Goal: Complete application form

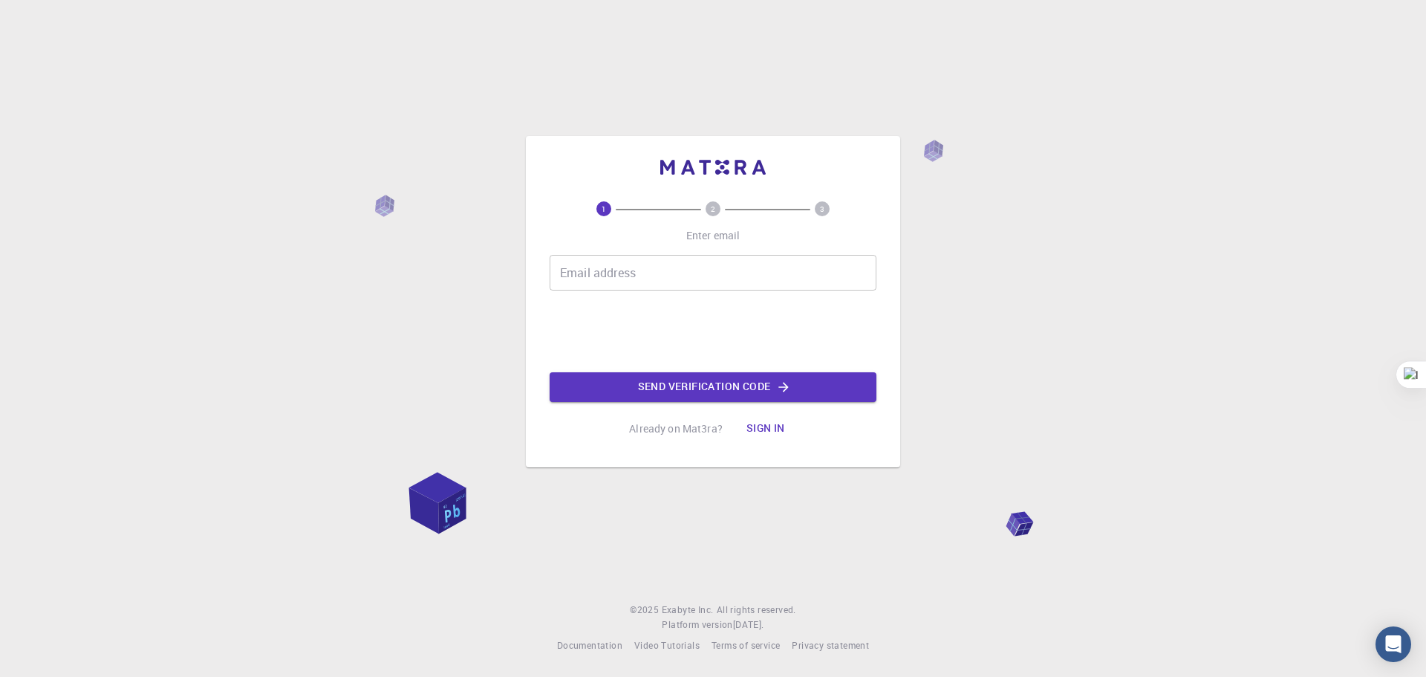
drag, startPoint x: 587, startPoint y: 272, endPoint x: 596, endPoint y: 265, distance: 10.6
click at [587, 272] on div "Email address Email address" at bounding box center [713, 273] width 327 height 36
type input "[EMAIL_ADDRESS][DOMAIN_NAME]"
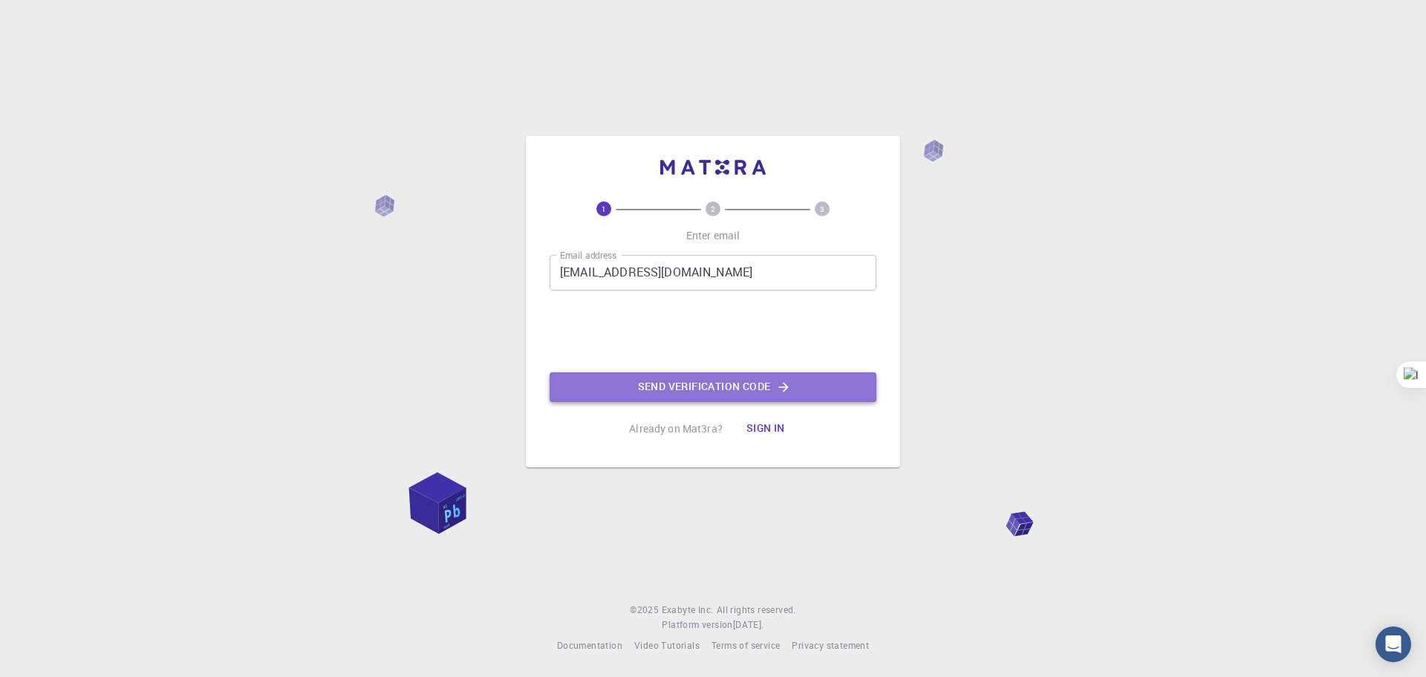
click at [694, 388] on button "Send verification code" at bounding box center [713, 387] width 327 height 30
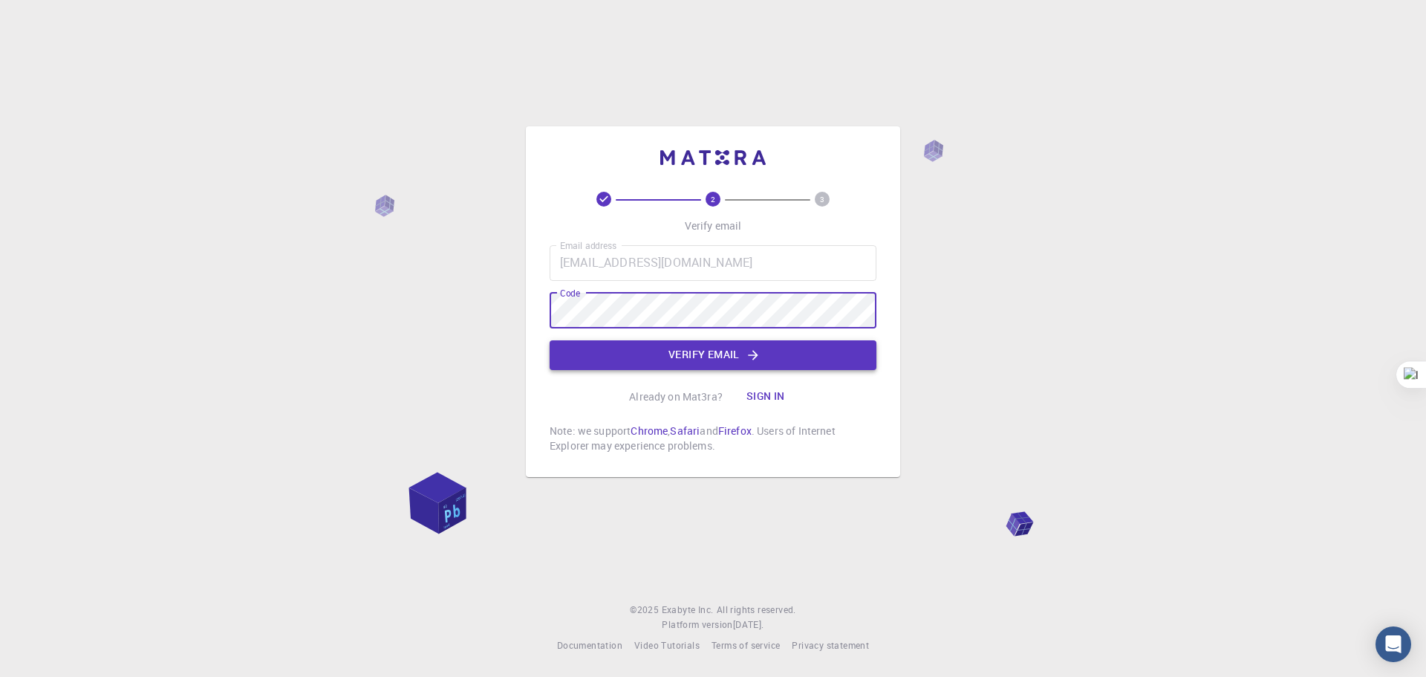
click at [640, 348] on button "Verify email" at bounding box center [713, 355] width 327 height 30
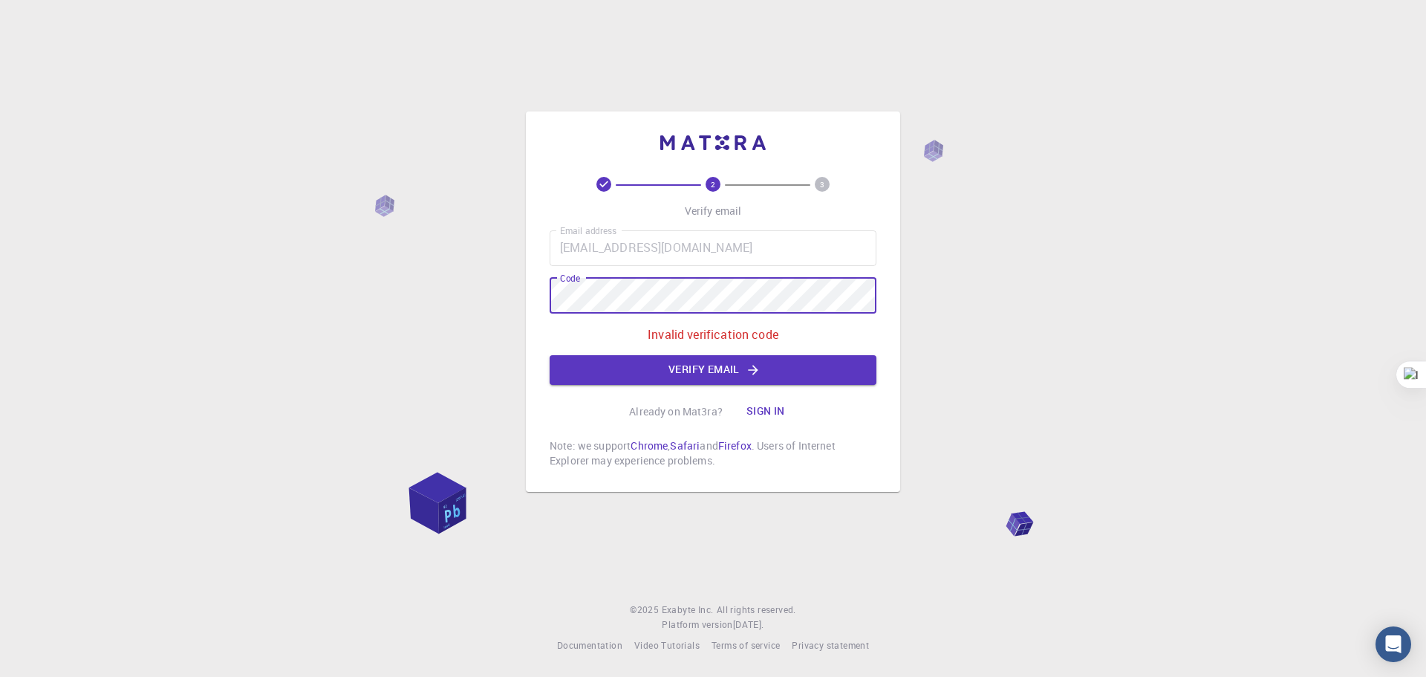
click at [688, 352] on div "Email address [EMAIL_ADDRESS][DOMAIN_NAME] Email address Code Code Invalid veri…" at bounding box center [713, 307] width 327 height 154
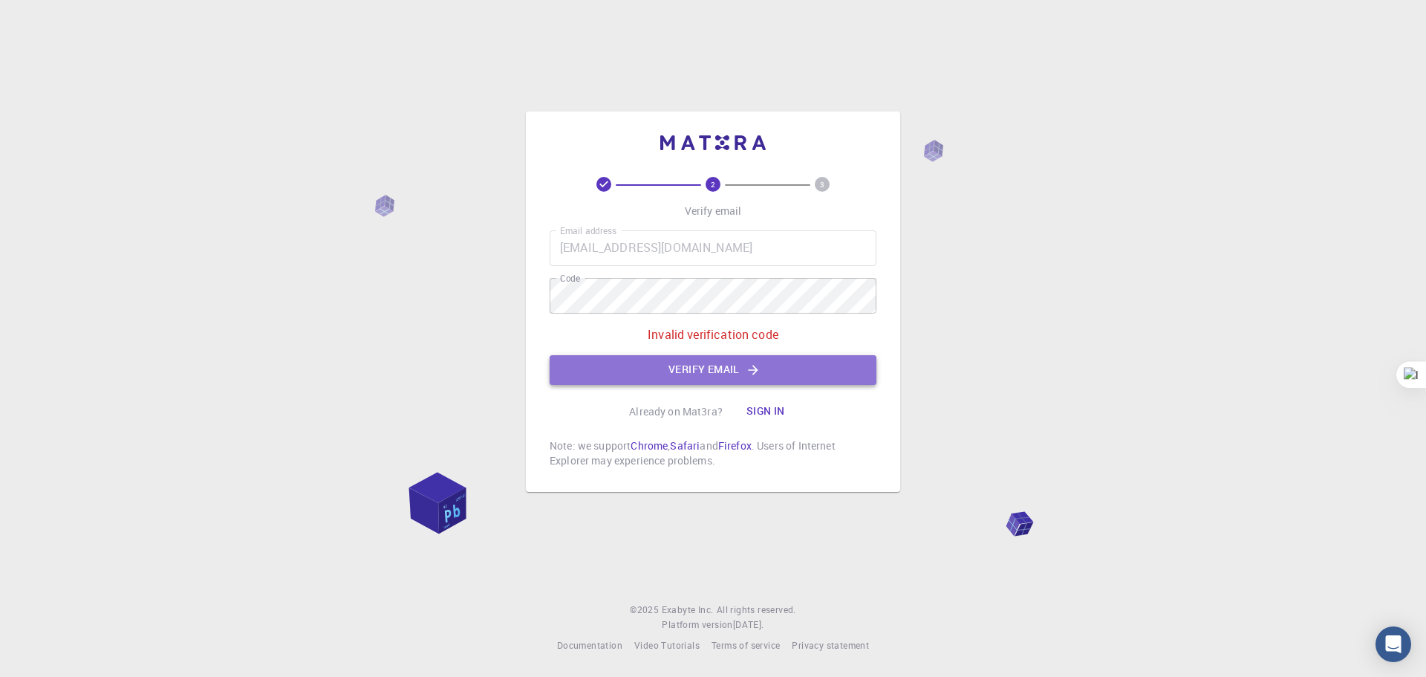
click at [682, 373] on button "Verify email" at bounding box center [713, 370] width 327 height 30
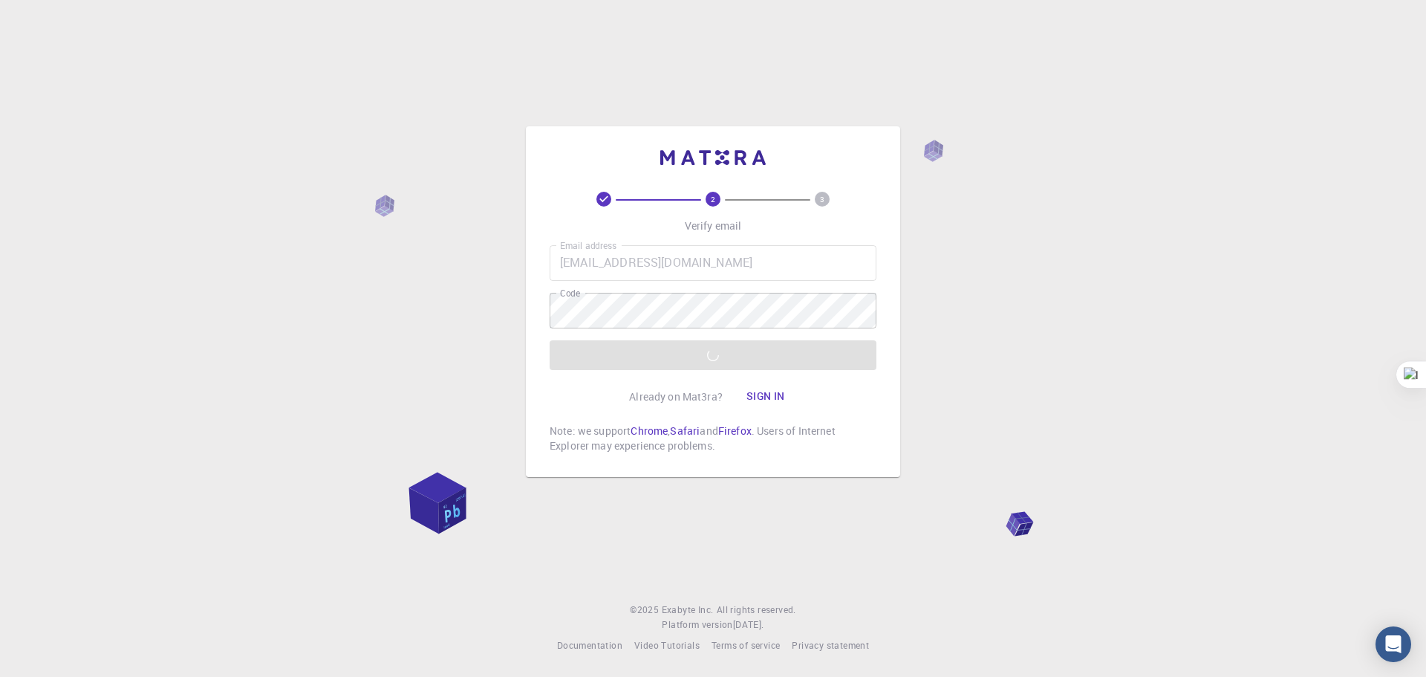
drag, startPoint x: 646, startPoint y: 380, endPoint x: 642, endPoint y: 362, distance: 18.2
click at [644, 377] on div "2 3 Verify email Email address [EMAIL_ADDRESS][DOMAIN_NAME] Email address Code …" at bounding box center [713, 322] width 327 height 261
click at [642, 362] on div "Email address [EMAIL_ADDRESS][DOMAIN_NAME] Email address Code Code Verify email" at bounding box center [713, 307] width 327 height 125
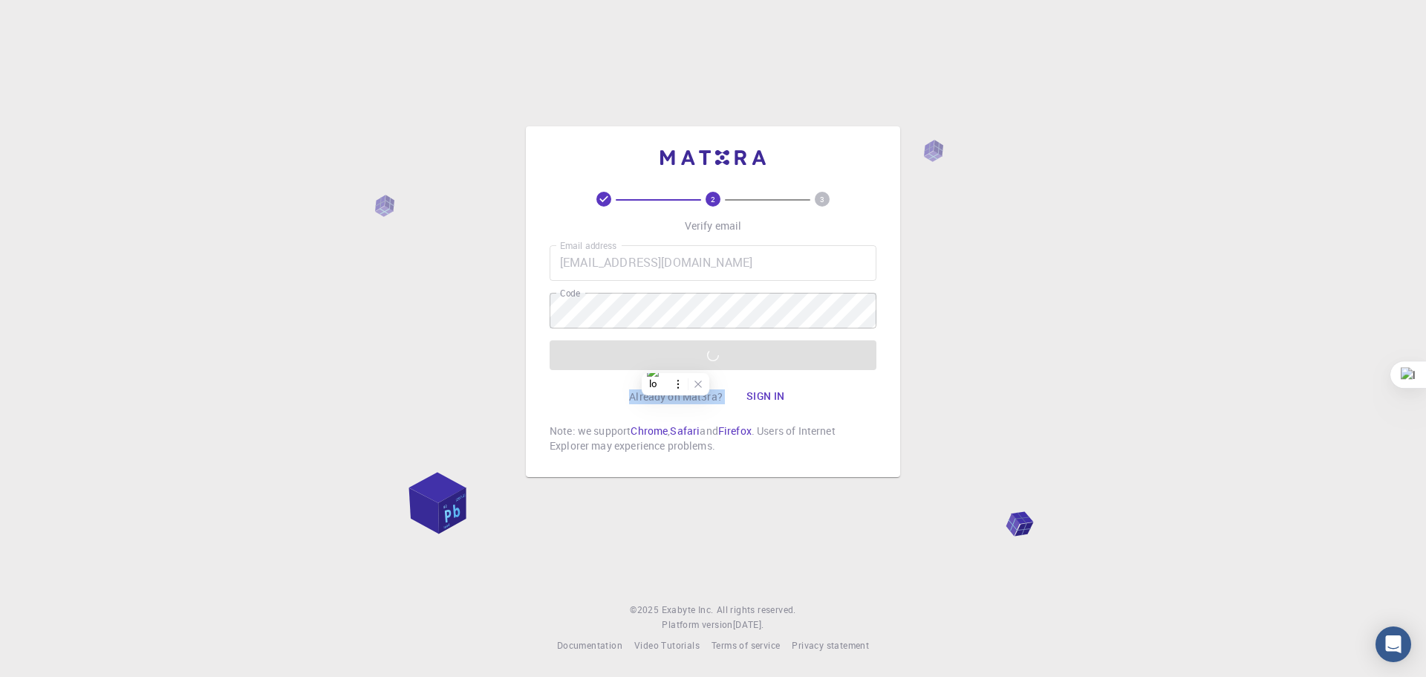
click at [642, 362] on div "Email address [EMAIL_ADDRESS][DOMAIN_NAME] Email address Code Code Verify email" at bounding box center [713, 307] width 327 height 125
click at [633, 351] on div "Email address [EMAIL_ADDRESS][DOMAIN_NAME] Email address Code Code Verify email" at bounding box center [713, 307] width 327 height 125
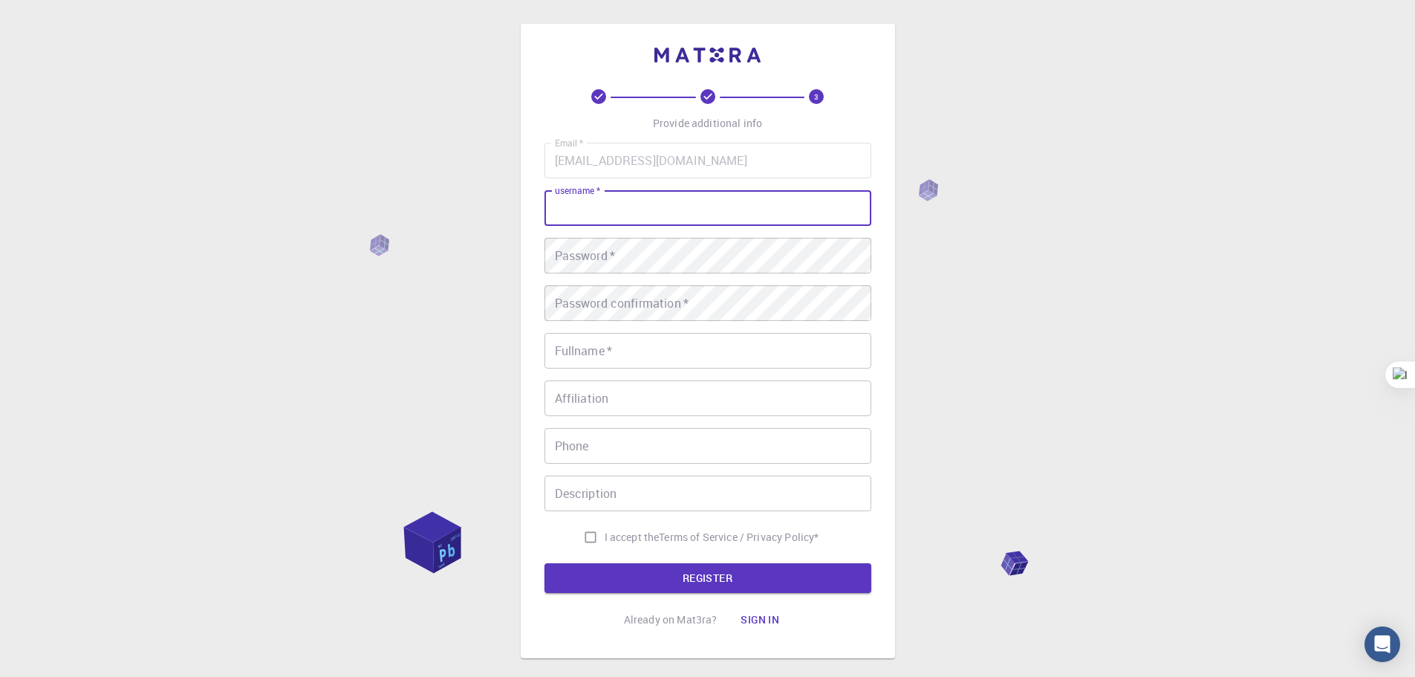
click at [611, 207] on input "username   *" at bounding box center [707, 208] width 327 height 36
type input "asdasd"
drag, startPoint x: 617, startPoint y: 203, endPoint x: 366, endPoint y: 204, distance: 251.0
click at [365, 206] on div "3 Provide additional info Email   * [EMAIL_ADDRESS][DOMAIN_NAME] Email   * user…" at bounding box center [707, 378] width 1415 height 756
type input "a"
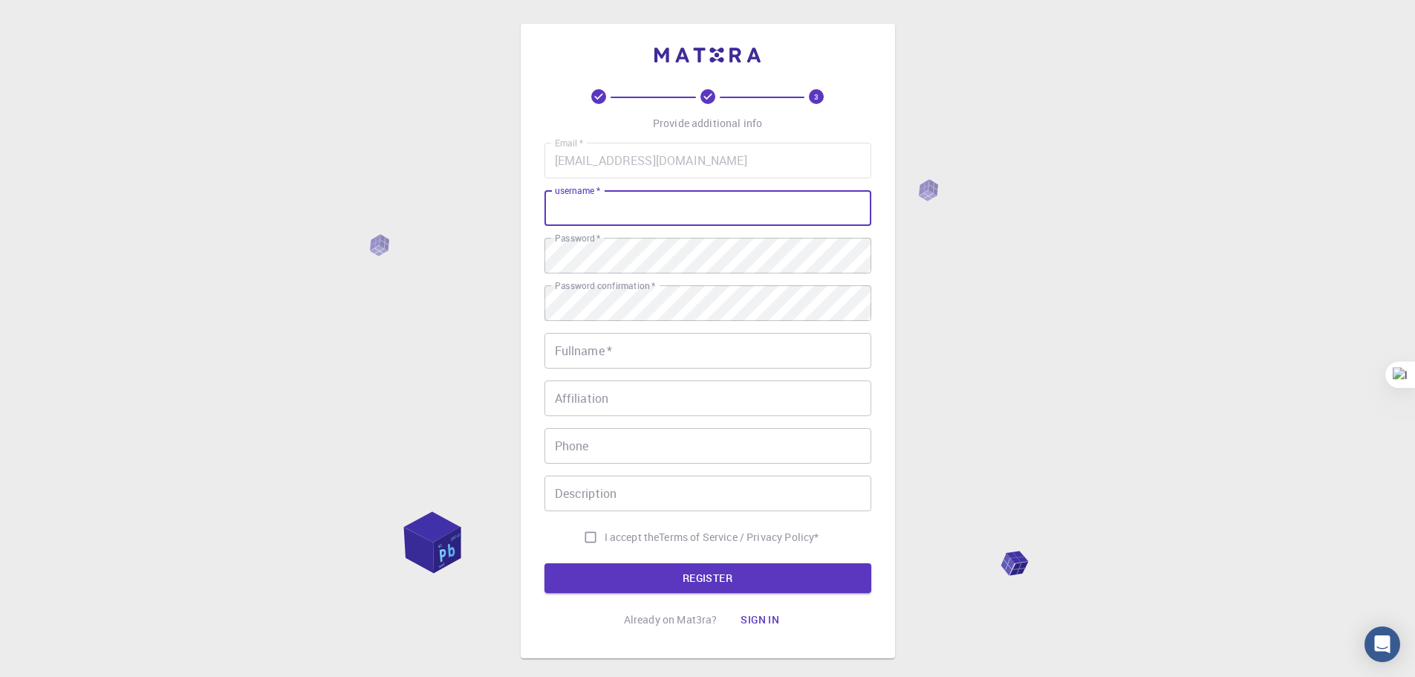
type input "H"
type input "adsasHUasdYasdEsdaNdaTasdRadAfdNG"
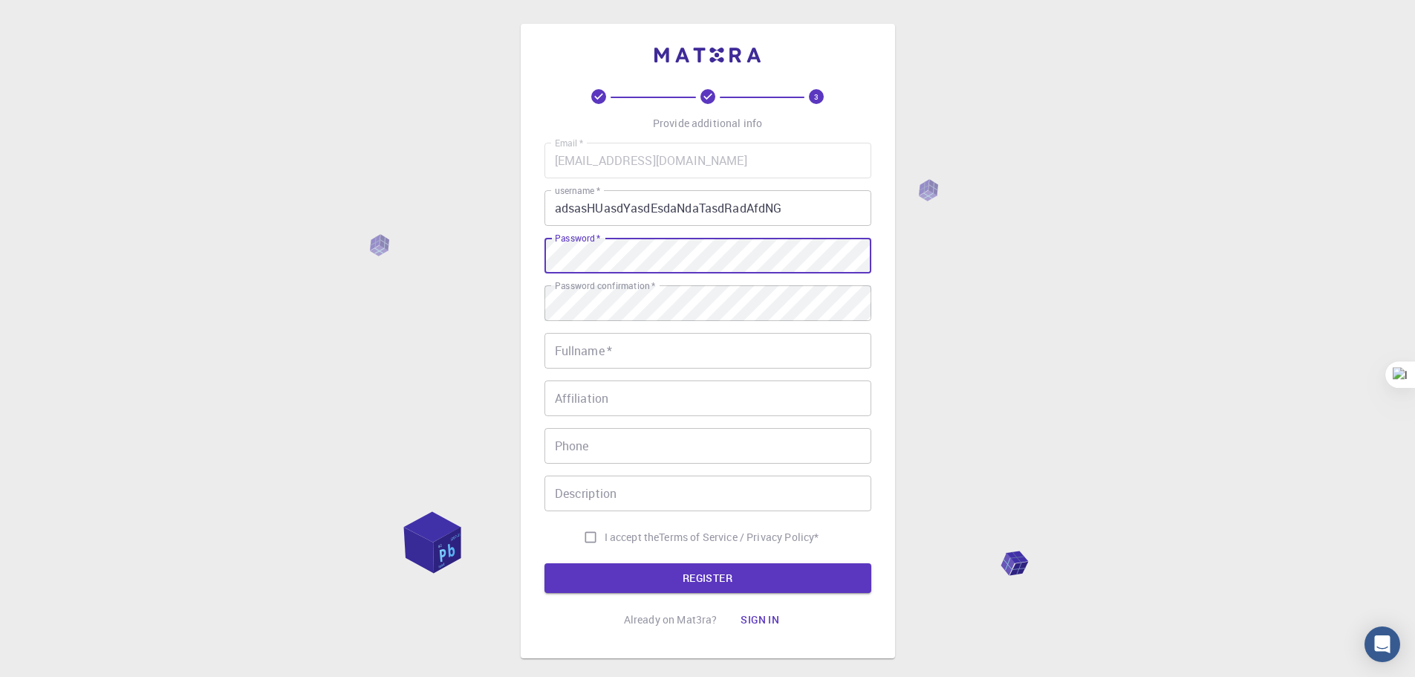
click at [513, 255] on div "3 Provide additional info Email   * [EMAIL_ADDRESS][DOMAIN_NAME] Email   * user…" at bounding box center [707, 378] width 1415 height 756
click at [542, 260] on div "3 Provide additional info Email   * [EMAIL_ADDRESS][DOMAIN_NAME] Email   * user…" at bounding box center [708, 341] width 374 height 634
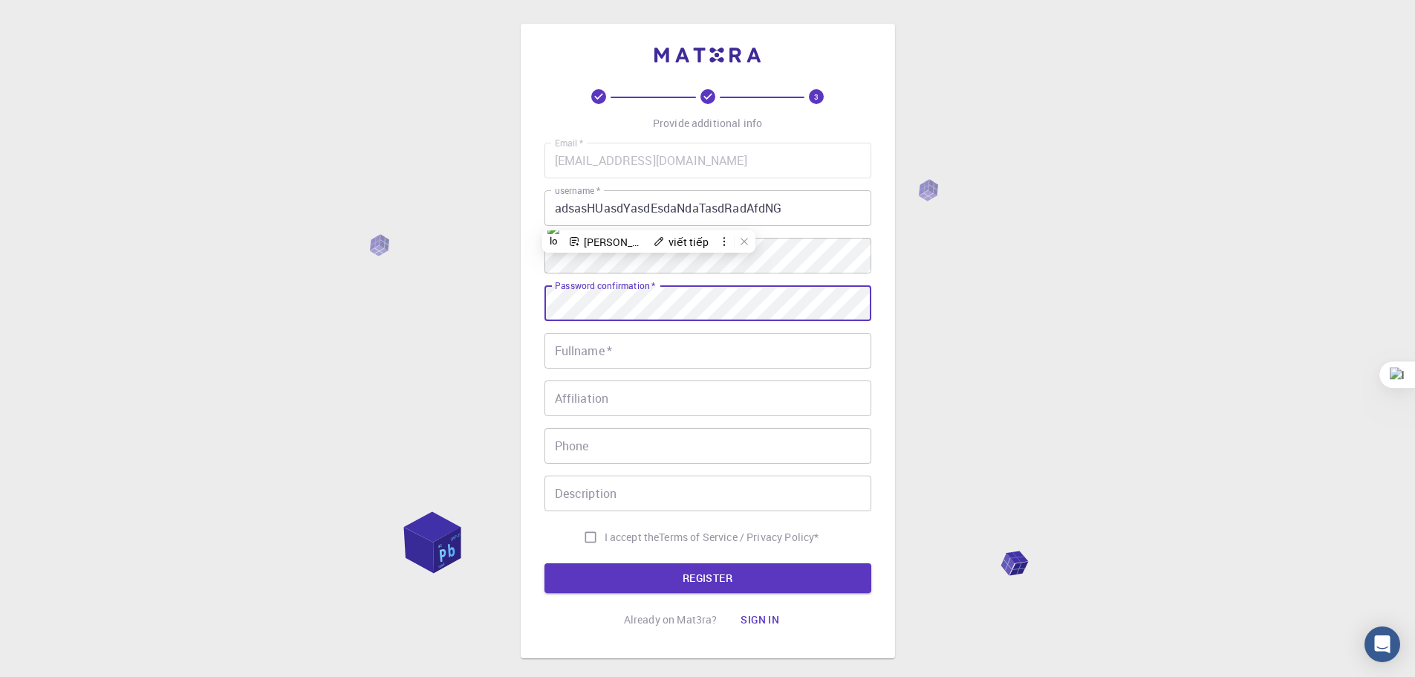
click at [521, 305] on div "3 Provide additional info Email   * [EMAIL_ADDRESS][DOMAIN_NAME] Email   * user…" at bounding box center [708, 341] width 374 height 634
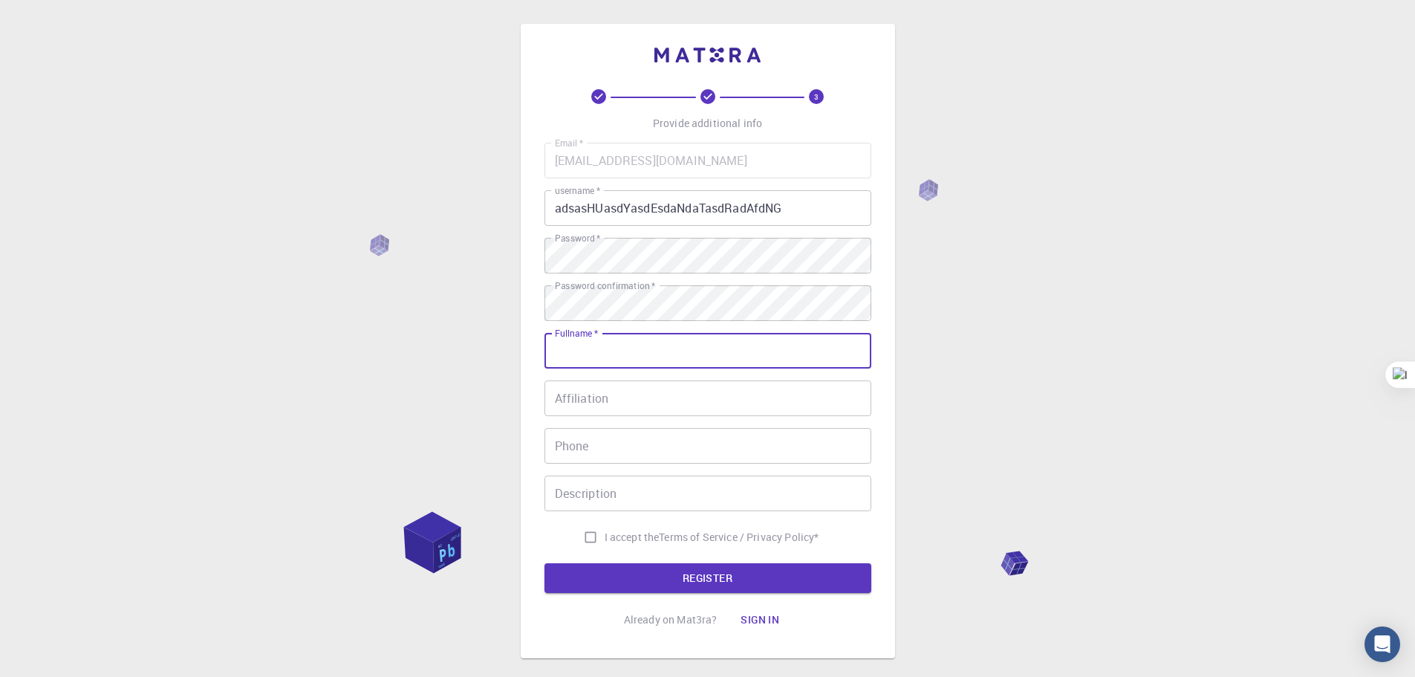
click at [639, 356] on input "Fullname   *" at bounding box center [707, 351] width 327 height 36
type input "aaaa"
click at [618, 394] on input "Affiliation" at bounding box center [707, 398] width 327 height 36
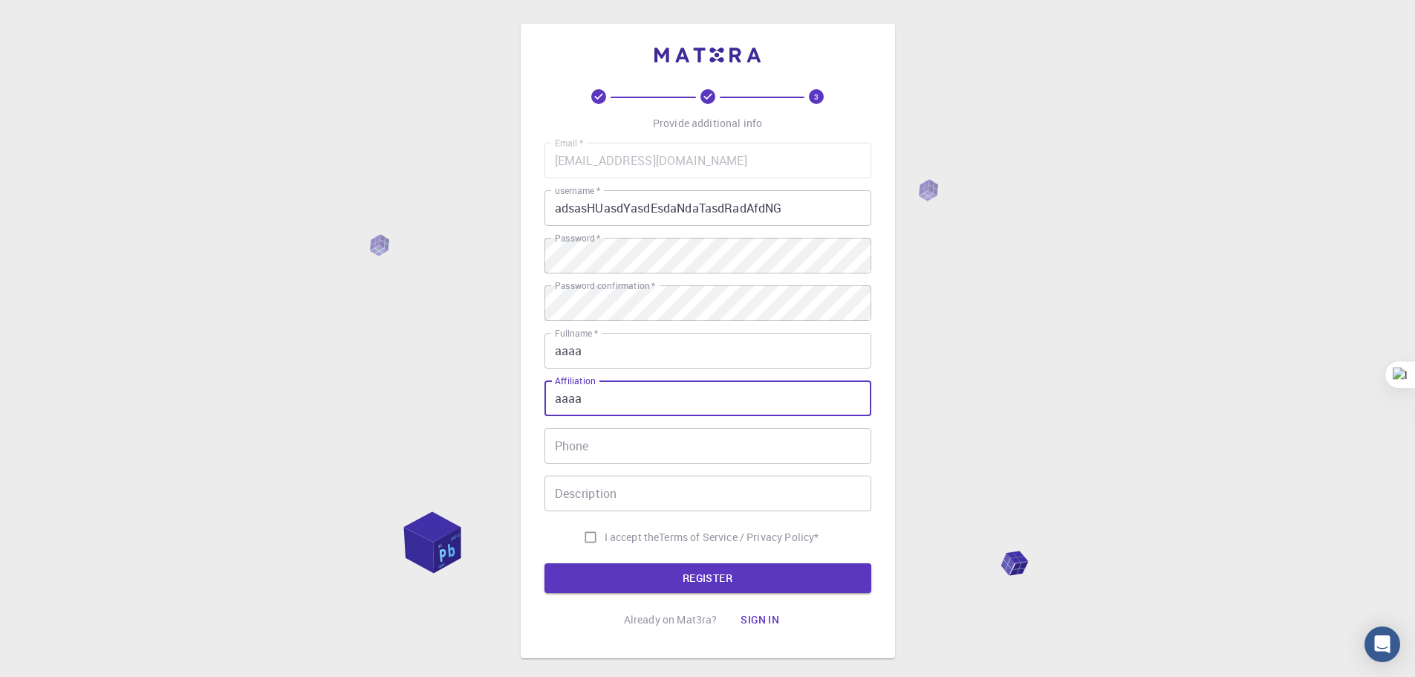
type input "aaaa"
click at [602, 441] on input "Phone" at bounding box center [707, 446] width 327 height 36
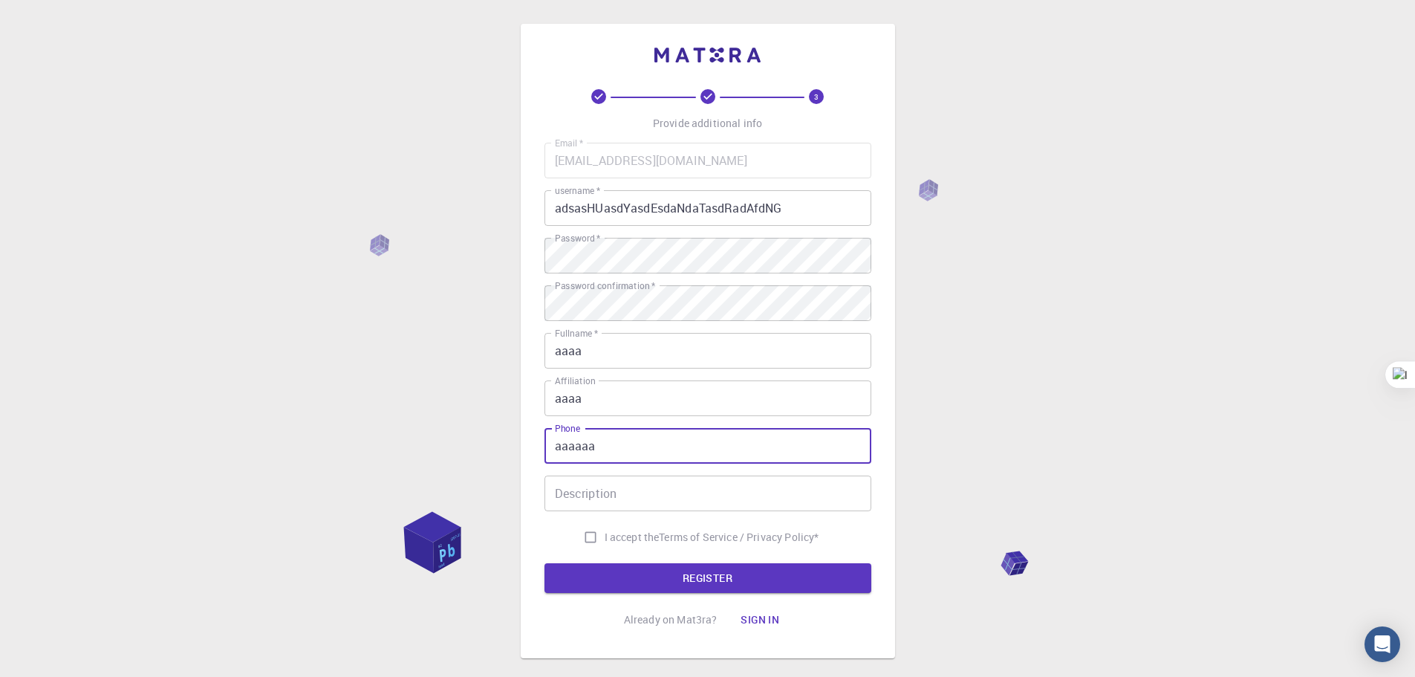
type input "aaaaaa"
click at [602, 497] on input "Description" at bounding box center [707, 493] width 327 height 36
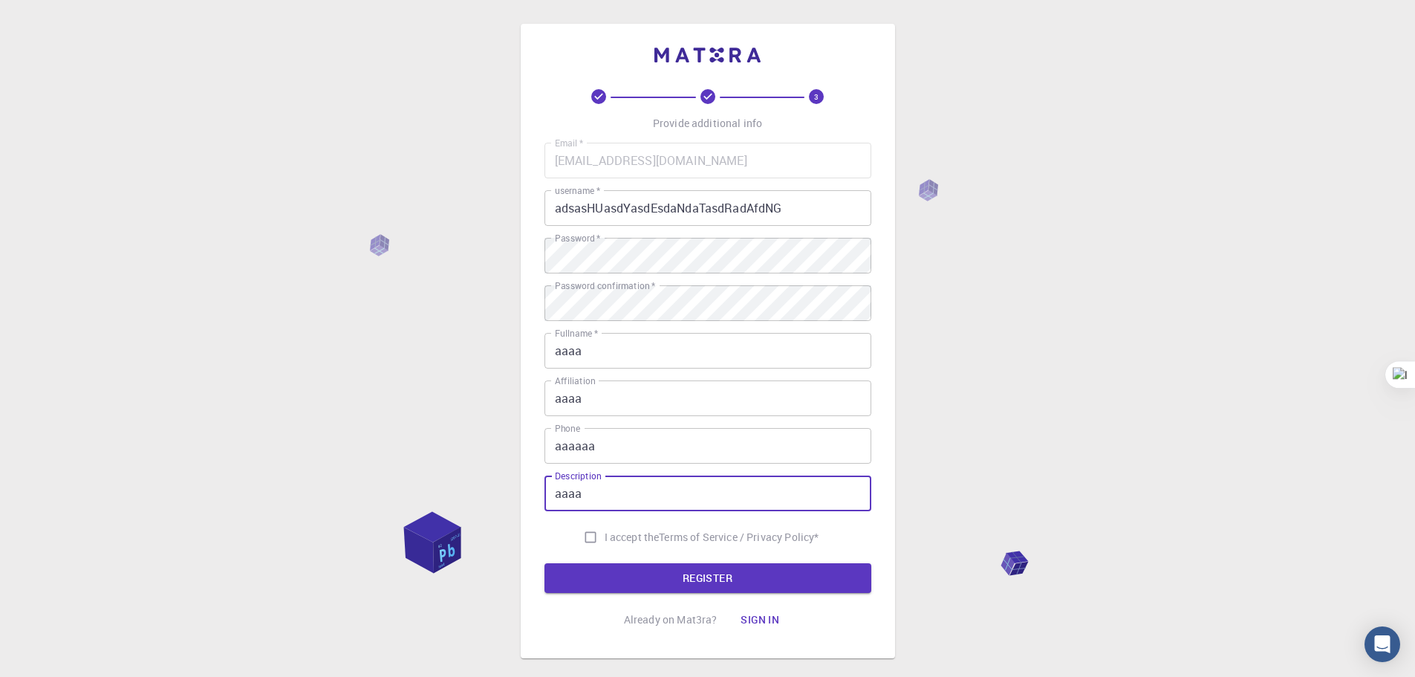
type input "aaaaa"
click at [591, 537] on input "I accept the Terms of Service / Privacy Policy *" at bounding box center [590, 537] width 28 height 28
checkbox input "true"
drag, startPoint x: 638, startPoint y: 572, endPoint x: 720, endPoint y: 576, distance: 82.5
click at [639, 573] on button "REGISTER" at bounding box center [707, 578] width 327 height 30
